Goal: Transaction & Acquisition: Obtain resource

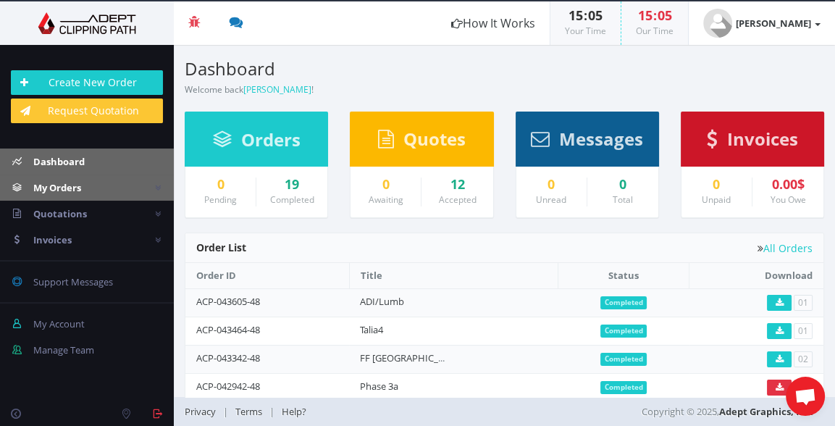
click at [70, 186] on span "My Orders" at bounding box center [57, 187] width 48 height 13
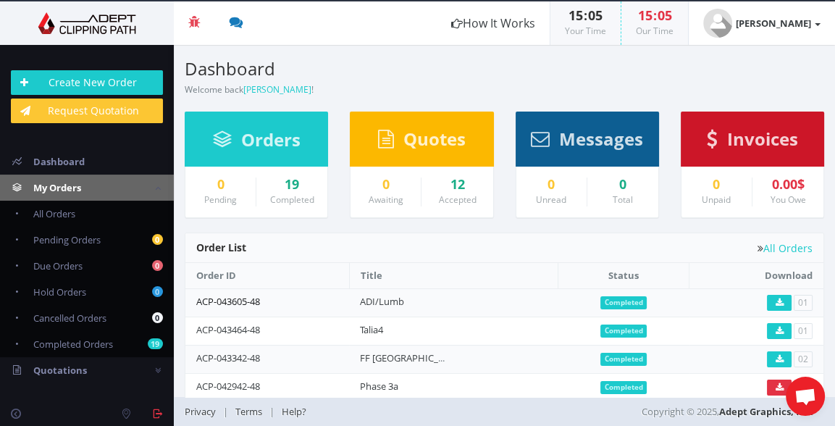
click at [232, 298] on link "ACP-043605-48" at bounding box center [228, 301] width 64 height 13
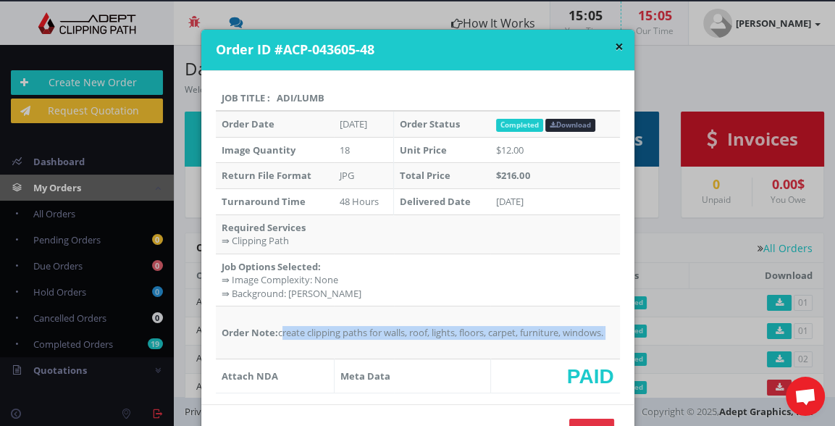
drag, startPoint x: 276, startPoint y: 332, endPoint x: 592, endPoint y: 342, distance: 316.7
click at [592, 342] on td "Order Note: create clipping paths for walls, roof, lights, floors, carpet, furn…" at bounding box center [418, 332] width 404 height 53
copy td "create clipping paths for walls, roof, lights, floors, carpet, furniture, windo…"
click at [615, 43] on button "×" at bounding box center [619, 46] width 9 height 15
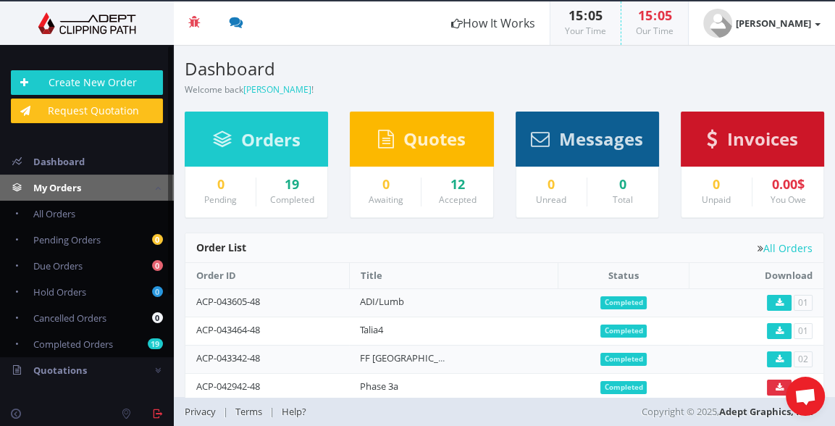
click at [74, 109] on link "Request Quotation" at bounding box center [87, 111] width 152 height 25
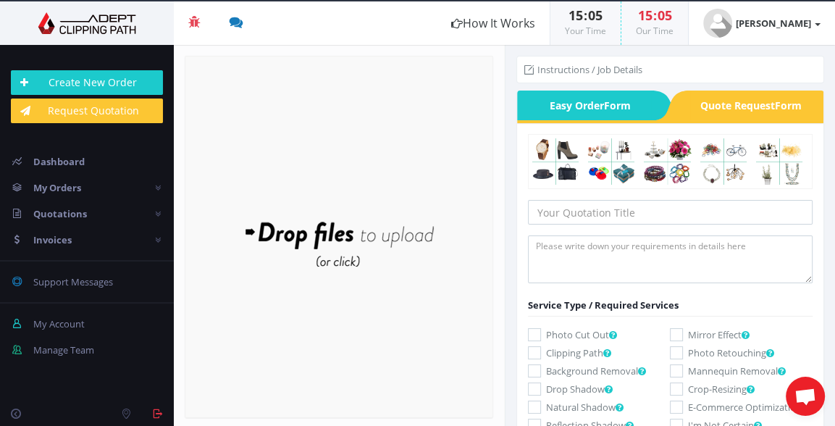
click at [533, 351] on icon at bounding box center [534, 352] width 13 height 13
click at [533, 351] on input "Clipping Path" at bounding box center [536, 352] width 9 height 9
checkbox input "true"
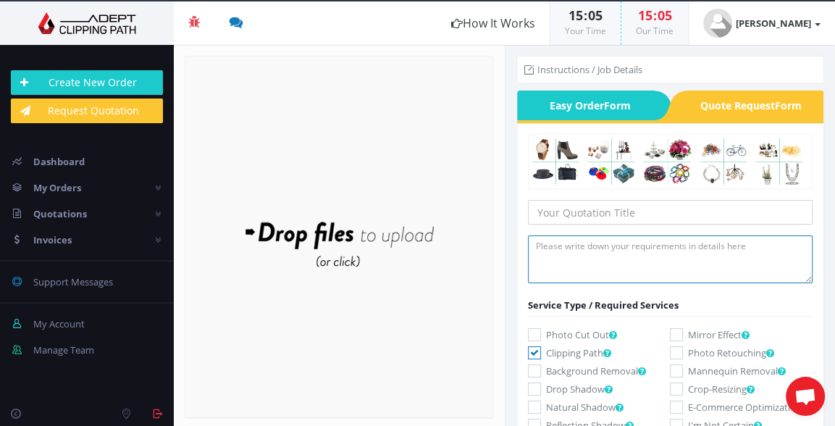
click at [539, 240] on textarea at bounding box center [670, 259] width 285 height 48
paste textarea "create clipping paths for walls, roof, lights, floors, carpet, furniture, windo…"
type textarea "create clipping paths for walls, roof, lights, floors, carpet, furniture, windo…"
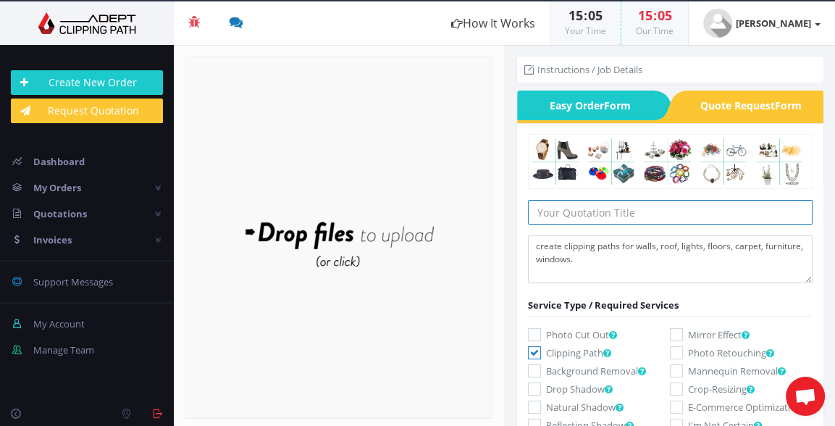
click at [549, 209] on input "text" at bounding box center [670, 212] width 285 height 25
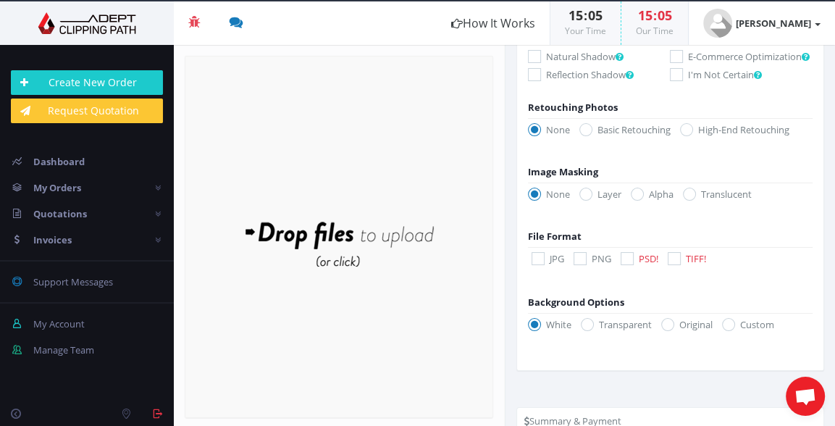
scroll to position [353, 0]
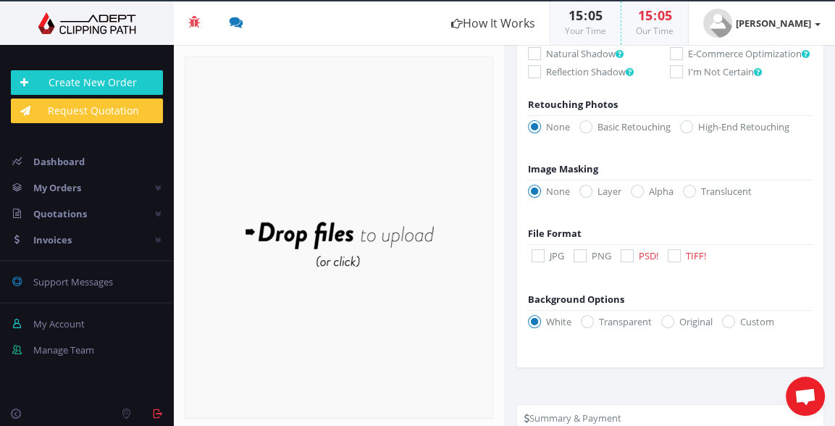
type input "Preet"
click at [536, 262] on icon at bounding box center [538, 255] width 13 height 13
click at [536, 261] on input "JPG" at bounding box center [539, 255] width 9 height 9
checkbox input "true"
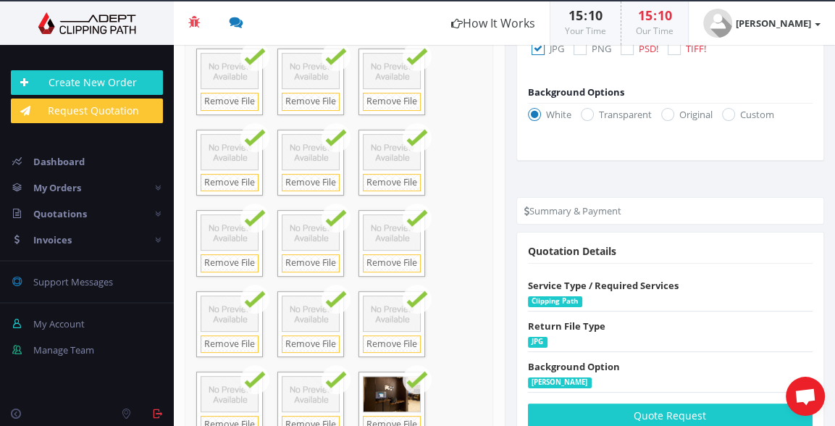
scroll to position [628, 0]
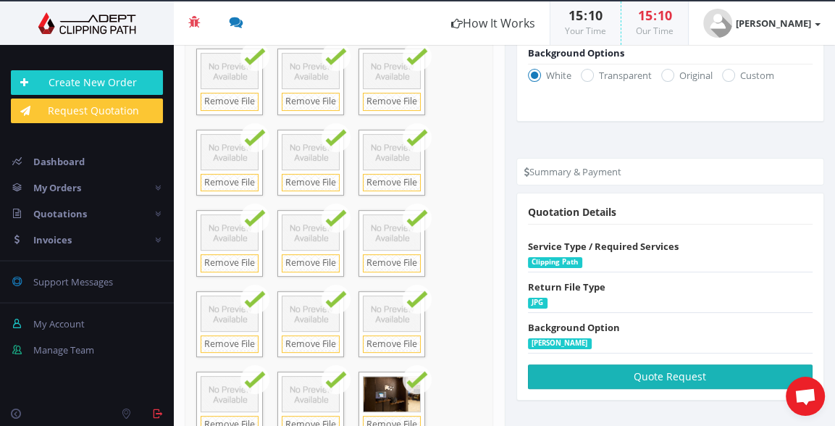
click at [658, 382] on button "Quote Request" at bounding box center [670, 376] width 285 height 25
